Goal: Use online tool/utility: Utilize a website feature to perform a specific function

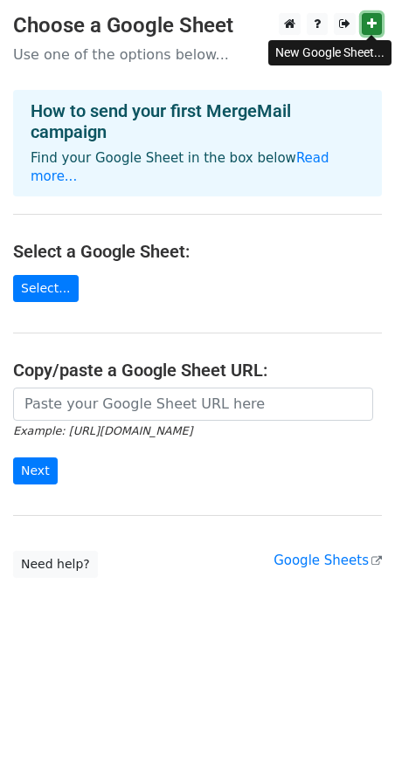
click at [372, 20] on icon at bounding box center [372, 23] width 10 height 12
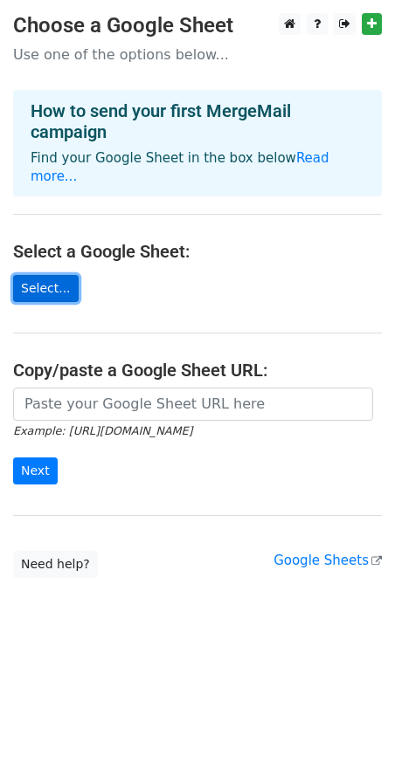
click at [61, 292] on link "Select..." at bounding box center [45, 288] width 65 height 27
click at [52, 287] on link "Select..." at bounding box center [45, 288] width 65 height 27
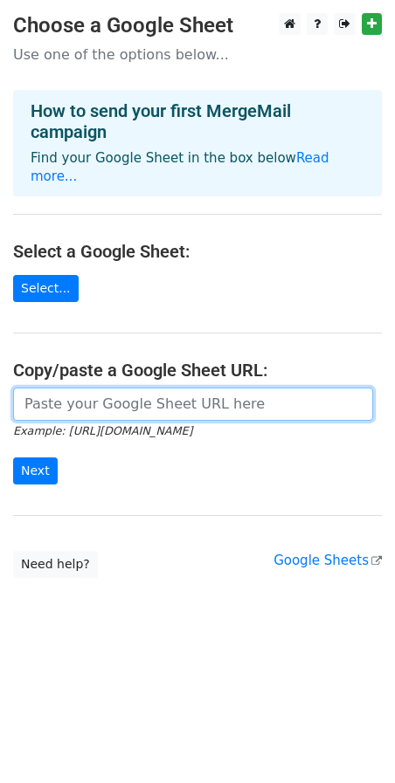
click at [152, 404] on input "url" at bounding box center [193, 404] width 360 height 33
click at [48, 403] on input "url" at bounding box center [193, 404] width 360 height 33
paste input "[URL][DOMAIN_NAME]"
type input "[URL][DOMAIN_NAME]"
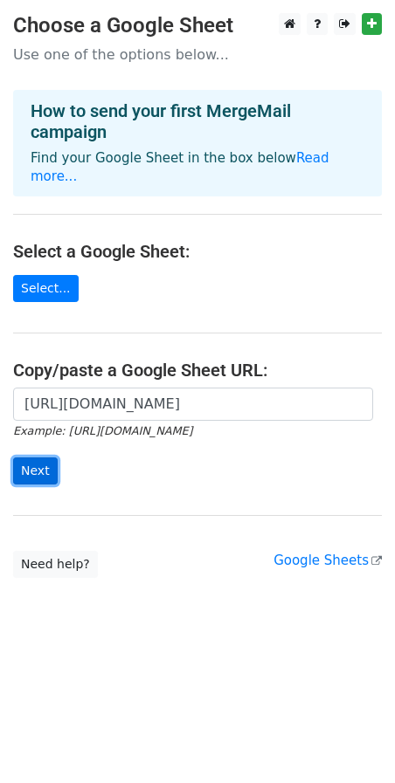
scroll to position [0, 0]
click at [42, 468] on input "Next" at bounding box center [35, 470] width 45 height 27
